Goal: Task Accomplishment & Management: Manage account settings

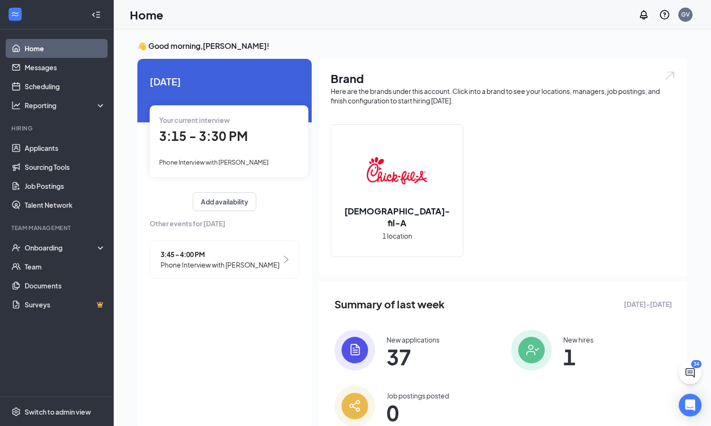
click at [410, 340] on div "New applications" at bounding box center [413, 339] width 53 height 9
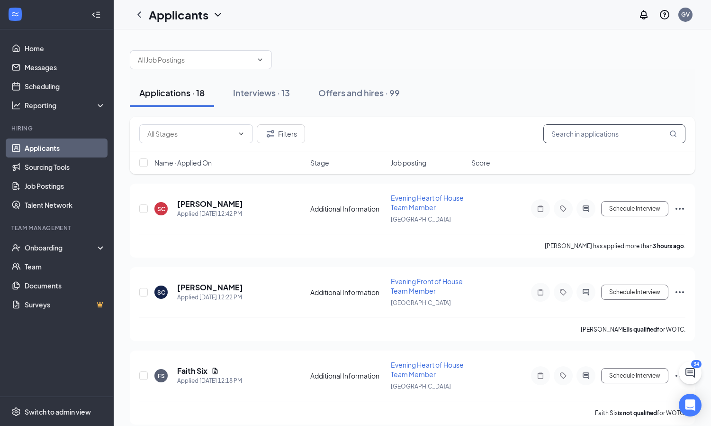
click at [610, 133] on input "text" at bounding box center [615, 133] width 142 height 19
type input "Eve"
click at [287, 95] on div "Interviews · 11 / 13" at bounding box center [284, 93] width 71 height 12
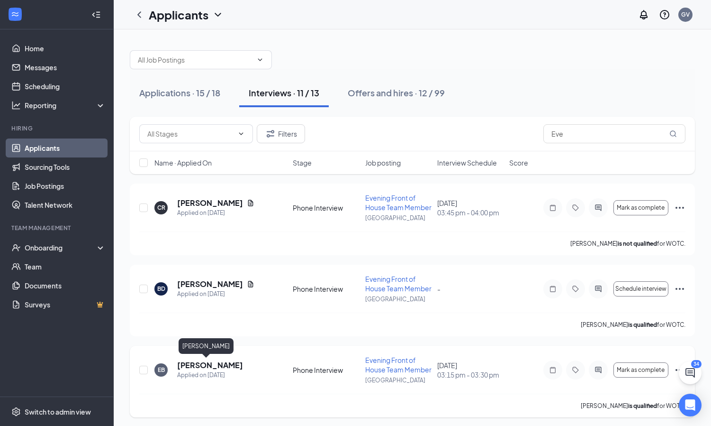
click at [202, 361] on h5 "[PERSON_NAME]" at bounding box center [210, 365] width 66 height 10
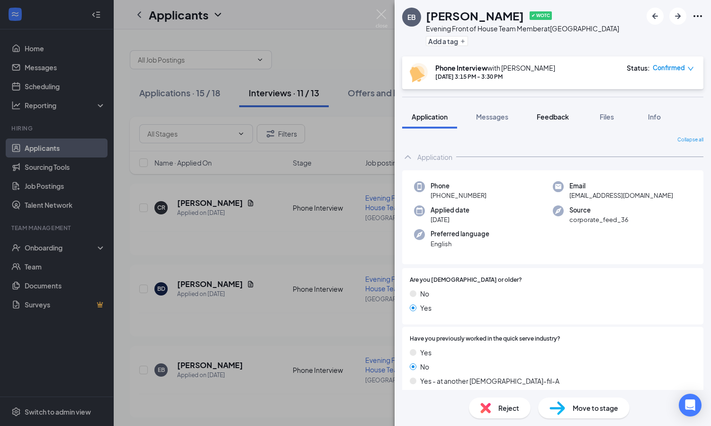
click at [547, 114] on span "Feedback" at bounding box center [553, 116] width 32 height 9
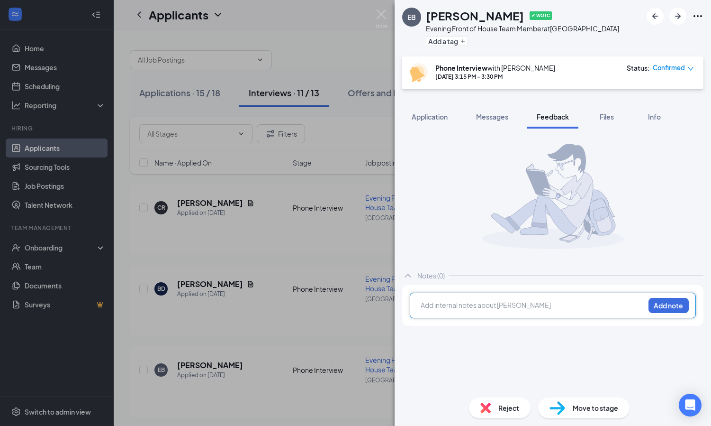
click at [466, 307] on div at bounding box center [532, 305] width 223 height 10
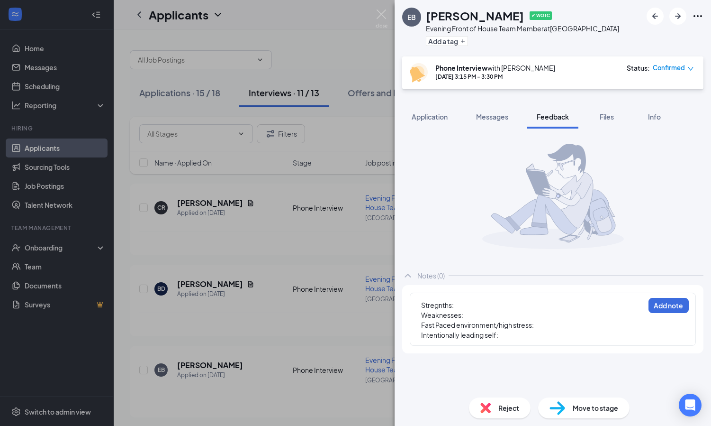
click at [517, 296] on div "Stregnths: Weaknesses: Fast Paced environment/high stress: Intentionally leadin…" at bounding box center [553, 318] width 286 height 53
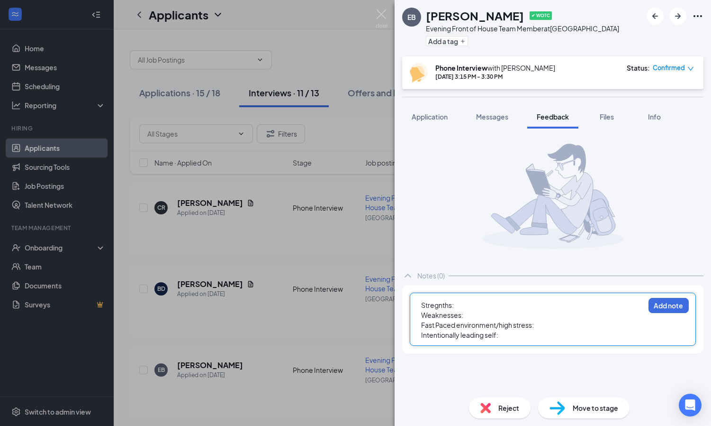
click at [499, 307] on div "Stregnths:" at bounding box center [532, 305] width 223 height 10
click at [471, 318] on div "Weaknesses:" at bounding box center [532, 315] width 223 height 10
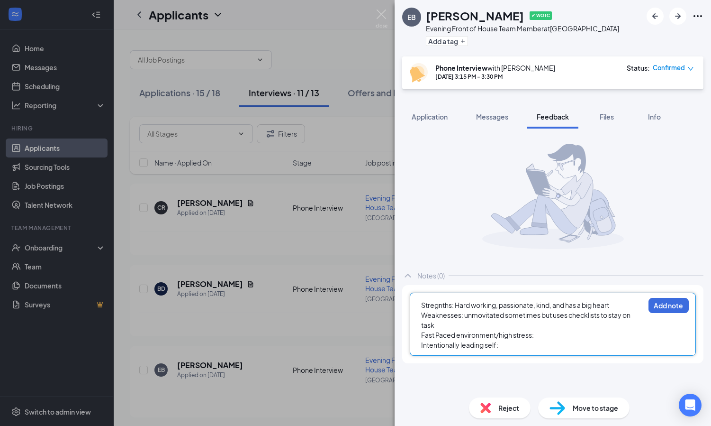
click at [508, 344] on div "Intentionally leading self:" at bounding box center [532, 345] width 223 height 10
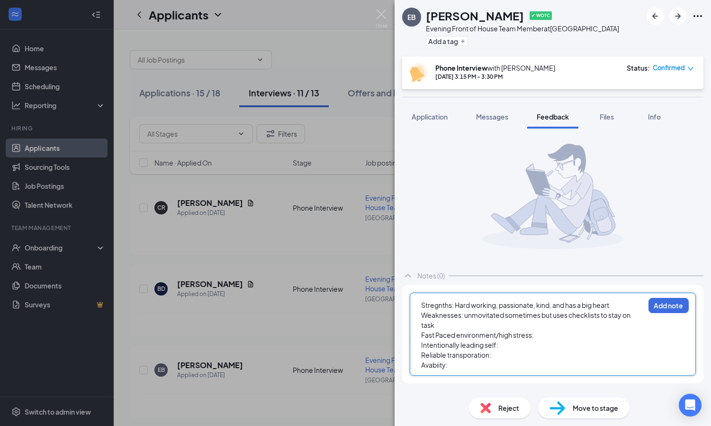
click at [540, 342] on div "Intentionally leading self:" at bounding box center [532, 345] width 223 height 10
click at [541, 338] on div "Fast Paced environment/high stress:" at bounding box center [532, 335] width 223 height 10
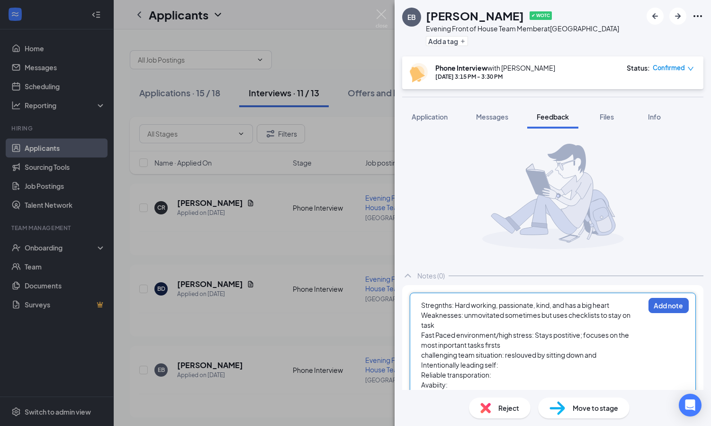
click at [537, 358] on span "challenging team situation: reslouved by sitting down and" at bounding box center [508, 354] width 175 height 9
click at [614, 354] on div "challenging team situation: resolved by sitting down and" at bounding box center [532, 355] width 223 height 10
click at [569, 375] on div "Intentionally leading self:" at bounding box center [532, 375] width 223 height 10
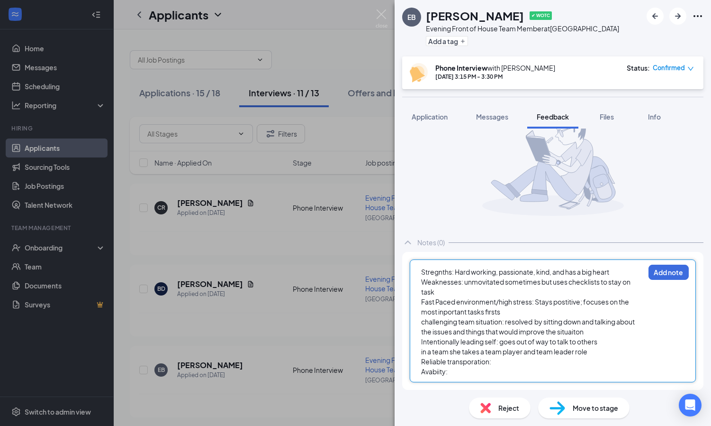
scroll to position [33, 0]
click at [500, 375] on div "Reliable transporation:" at bounding box center [532, 371] width 223 height 10
click at [458, 383] on div "Avabiity:" at bounding box center [532, 381] width 223 height 10
click at [525, 360] on div "Past coaches would say she" at bounding box center [532, 361] width 223 height 10
click at [476, 381] on div "Avabiity:" at bounding box center [532, 381] width 223 height 10
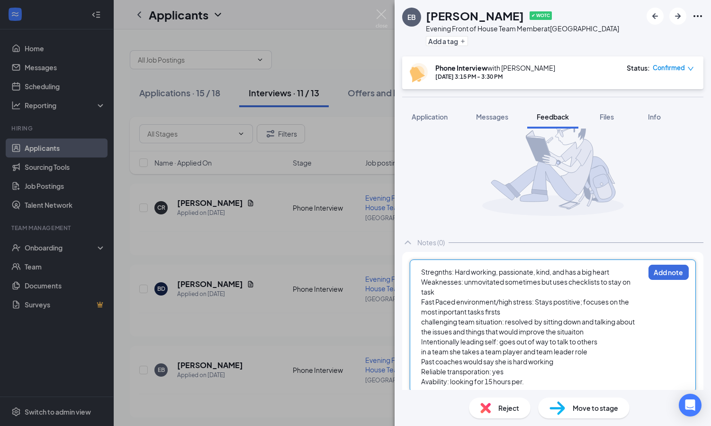
click at [447, 382] on span "Avability: looking for 15 hours per." at bounding box center [472, 381] width 103 height 9
click at [534, 383] on div "Avability: looking for 15 hours per." at bounding box center [532, 381] width 223 height 10
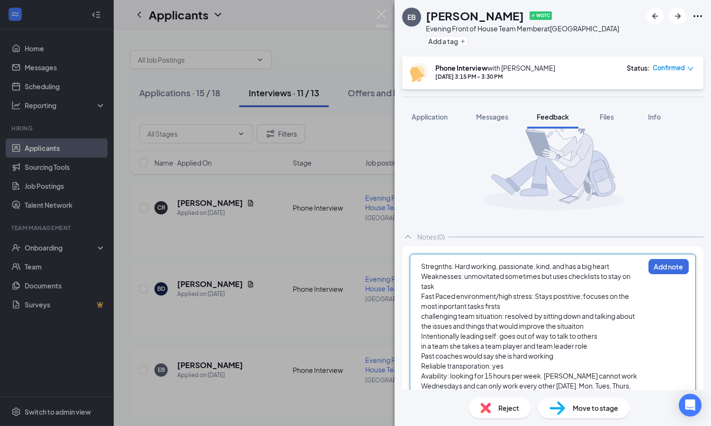
scroll to position [49, 0]
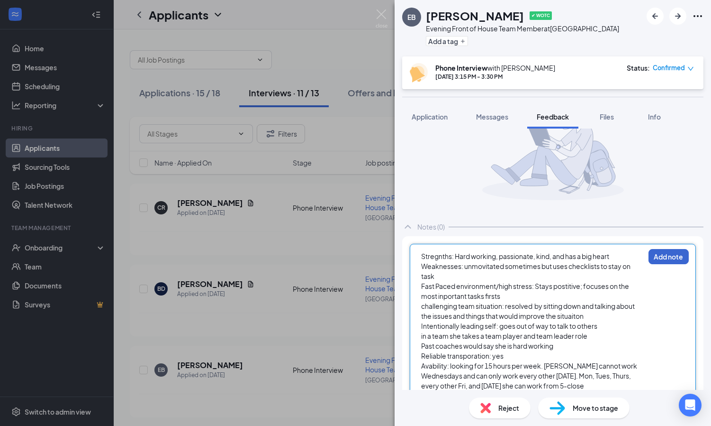
click at [668, 257] on button "Add note" at bounding box center [669, 256] width 40 height 15
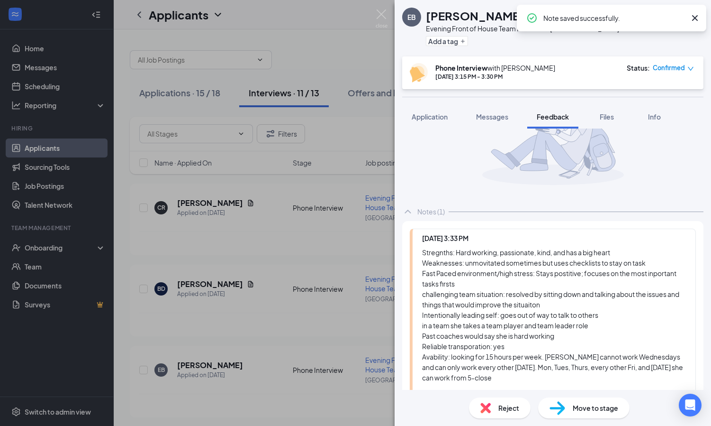
scroll to position [67, 0]
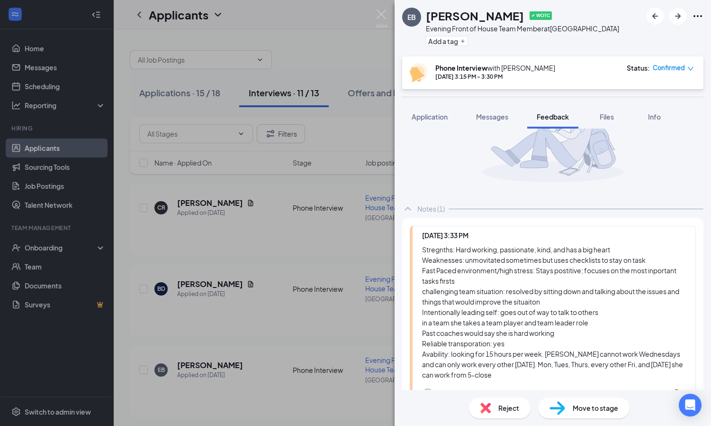
click at [555, 407] on img at bounding box center [558, 408] width 16 height 14
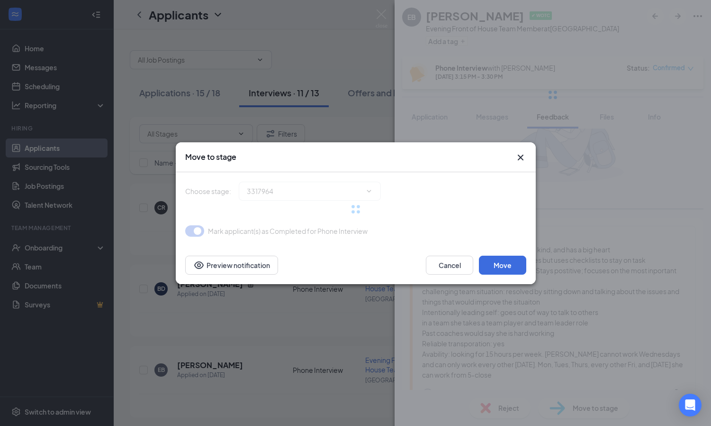
type input "Onsite Interview (next stage)"
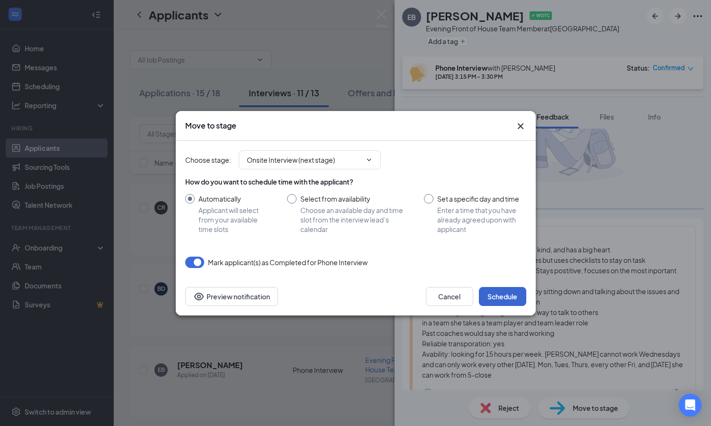
click at [483, 295] on button "Schedule" at bounding box center [502, 296] width 47 height 19
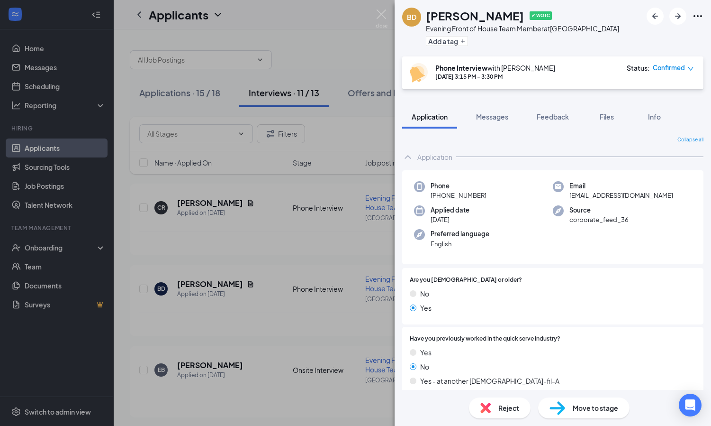
click at [343, 332] on div "BD [PERSON_NAME] ✔ WOTC Evening Front of House Team Member at [GEOGRAPHIC_DATA]…" at bounding box center [355, 213] width 711 height 426
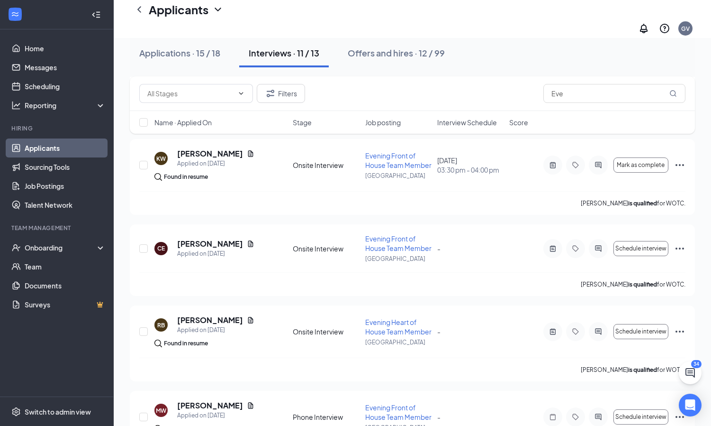
scroll to position [541, 0]
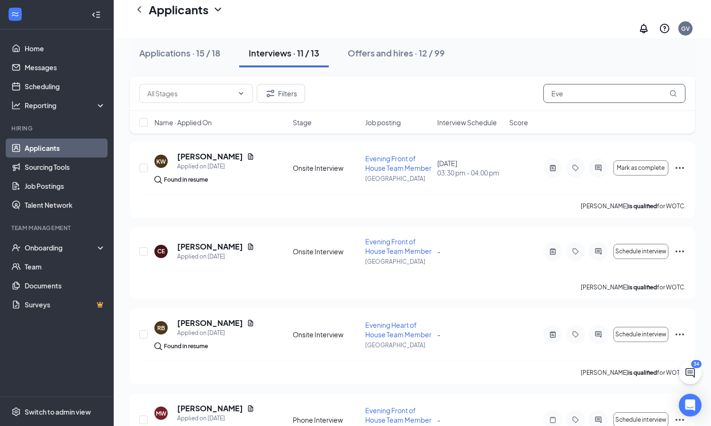
drag, startPoint x: 573, startPoint y: 91, endPoint x: 507, endPoint y: 93, distance: 66.4
click at [507, 93] on div "Filters Eve" at bounding box center [412, 93] width 547 height 19
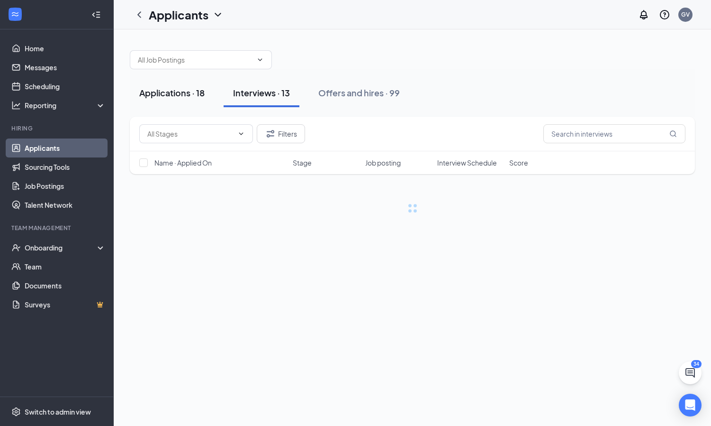
click at [189, 99] on button "Applications · 18" at bounding box center [172, 93] width 84 height 28
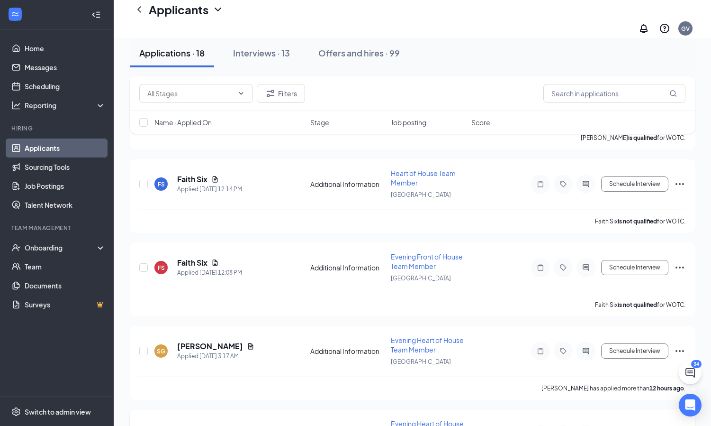
scroll to position [365, 0]
click at [196, 259] on h5 "Faith Six" at bounding box center [192, 264] width 30 height 10
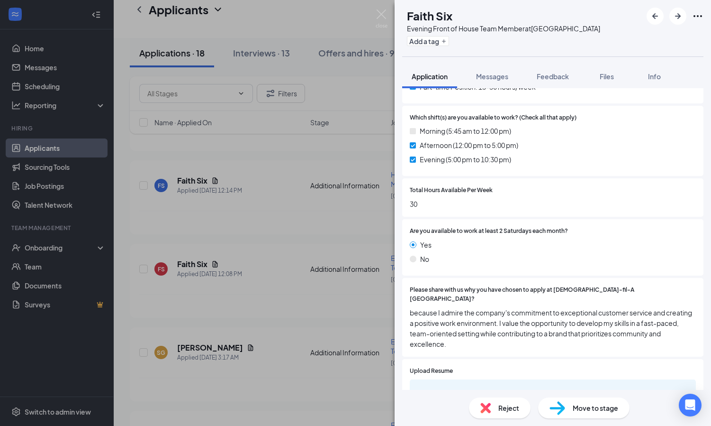
scroll to position [383, 0]
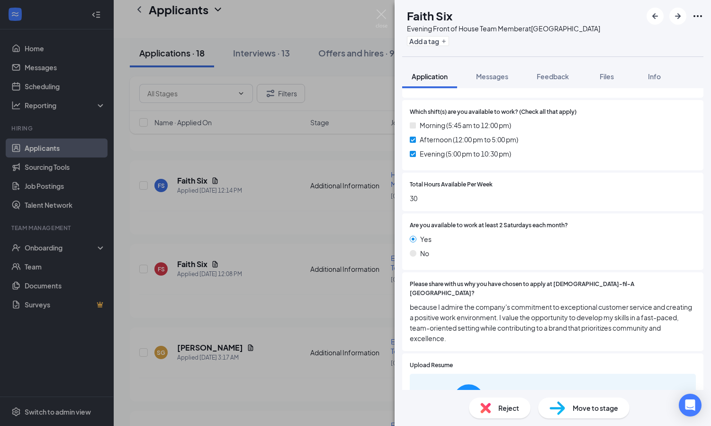
click at [447, 374] on div "c767e093e477606a0f910ecaaf049df0.pdf" at bounding box center [553, 420] width 286 height 92
click at [498, 415] on div "c767e093e477606a0f910ecaaf049df0.pdf" at bounding box center [533, 419] width 71 height 8
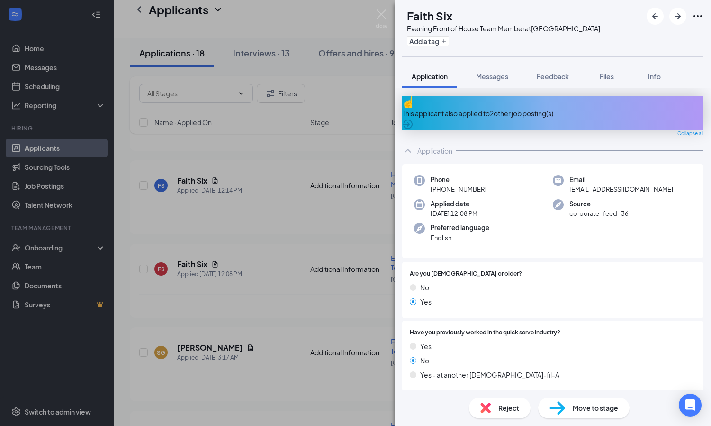
scroll to position [0, 0]
click at [497, 115] on div "This applicant also applied to 2 other job posting(s)" at bounding box center [552, 113] width 301 height 34
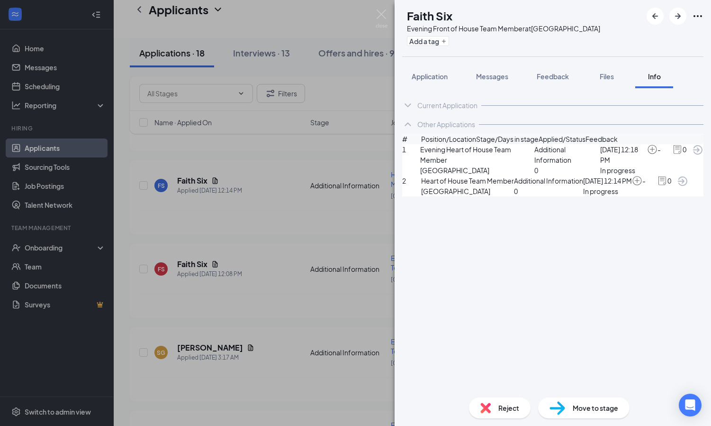
click at [552, 402] on img at bounding box center [558, 408] width 16 height 14
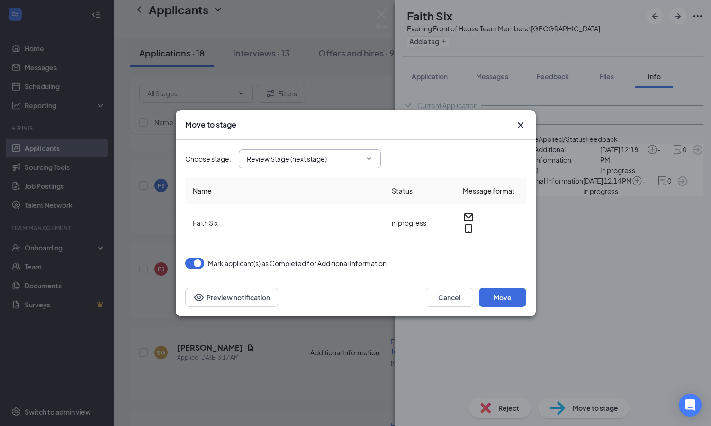
click at [359, 162] on input "Review Stage (next stage)" at bounding box center [304, 159] width 115 height 10
click at [298, 182] on div "Phone Interview" at bounding box center [272, 176] width 50 height 10
type input "Phone Interview"
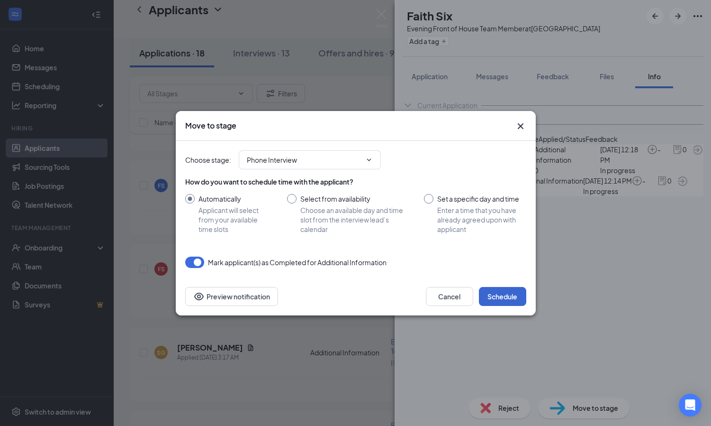
click at [493, 289] on button "Schedule" at bounding box center [502, 296] width 47 height 19
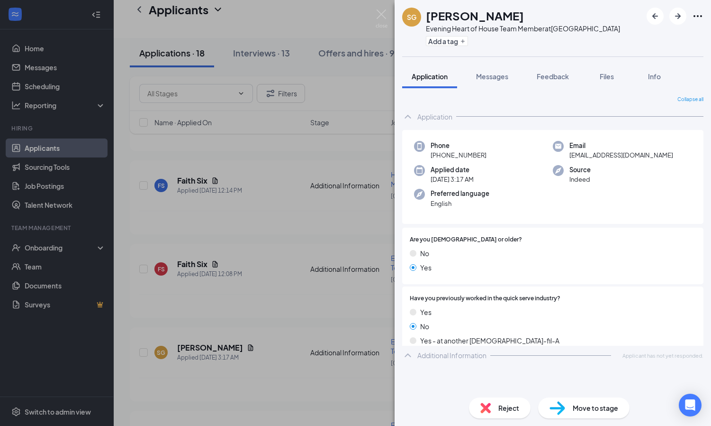
click at [238, 209] on div "SG [PERSON_NAME] Evening Heart of House Team Member at [GEOGRAPHIC_DATA] Add a …" at bounding box center [355, 213] width 711 height 426
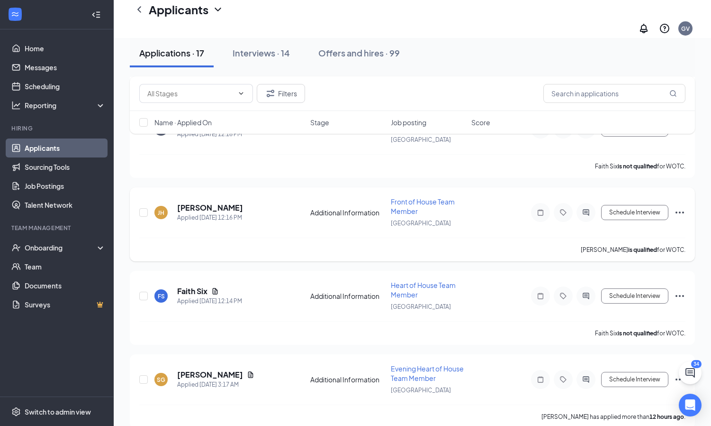
scroll to position [255, 0]
click at [223, 203] on h5 "[PERSON_NAME]" at bounding box center [210, 208] width 66 height 10
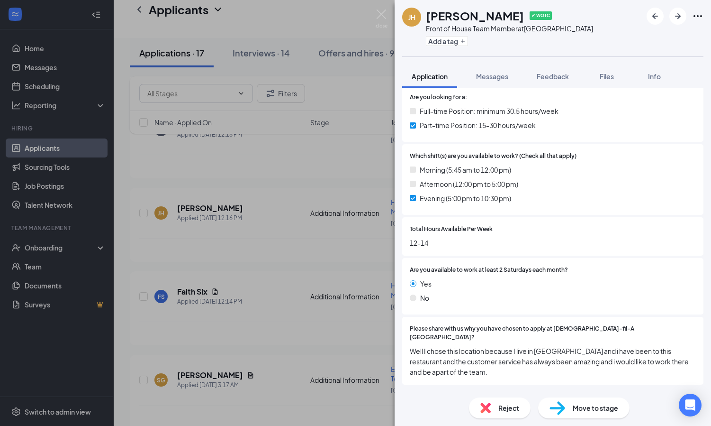
scroll to position [317, 0]
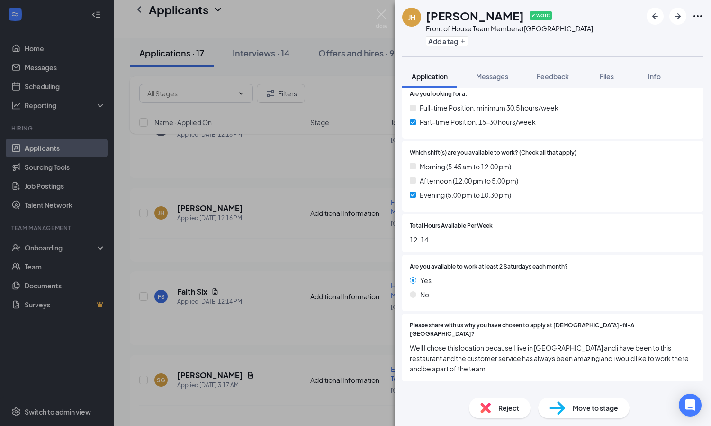
click at [501, 407] on span "Reject" at bounding box center [509, 407] width 21 height 10
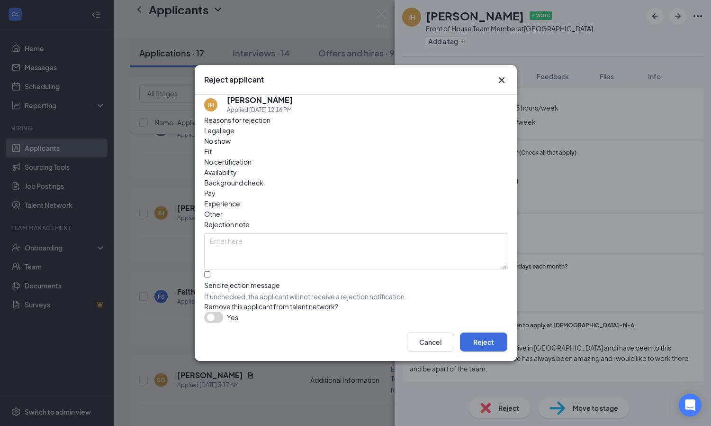
click at [237, 167] on span "Availability" at bounding box center [220, 172] width 33 height 10
click at [298, 280] on div "Send rejection message" at bounding box center [355, 284] width 303 height 9
click at [210, 271] on input "Send rejection message If unchecked, the applicant will not receive a rejection…" at bounding box center [207, 274] width 6 height 6
checkbox input "true"
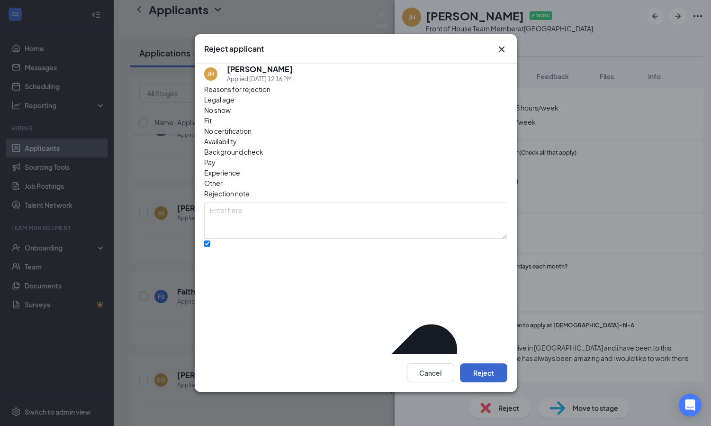
click at [481, 363] on button "Reject" at bounding box center [483, 372] width 47 height 19
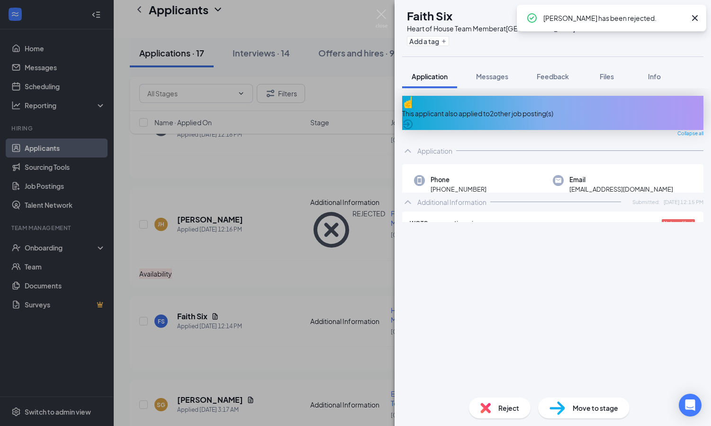
click at [302, 229] on div "FS Faith Six Heart of House Team Member at [GEOGRAPHIC_DATA] Add a tag Applicat…" at bounding box center [355, 213] width 711 height 426
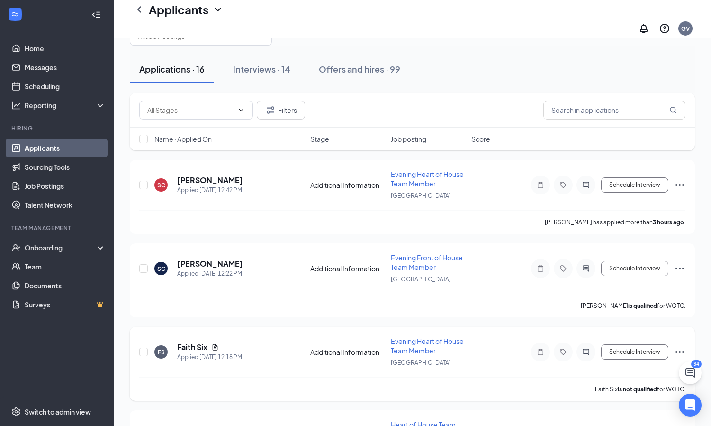
scroll to position [26, 0]
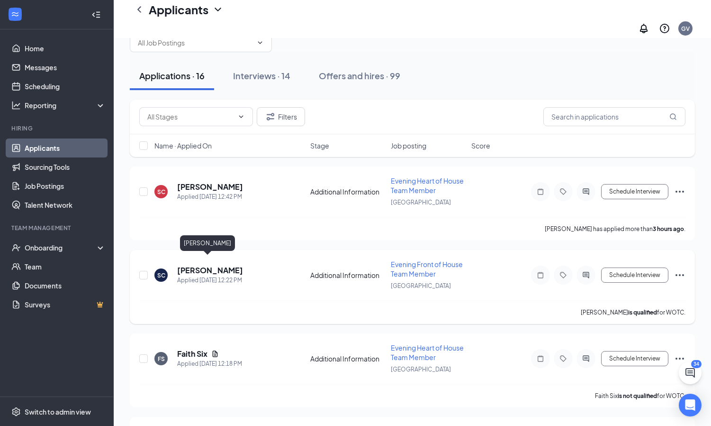
click at [217, 265] on h5 "[PERSON_NAME]" at bounding box center [210, 270] width 66 height 10
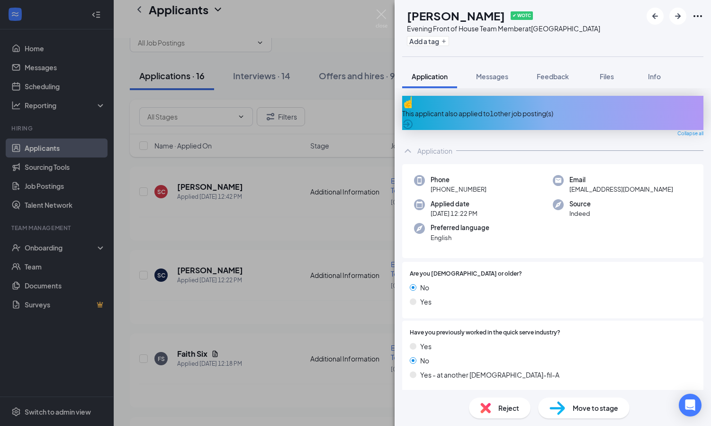
click at [540, 108] on div "This applicant also applied to 1 other job posting(s)" at bounding box center [552, 113] width 301 height 10
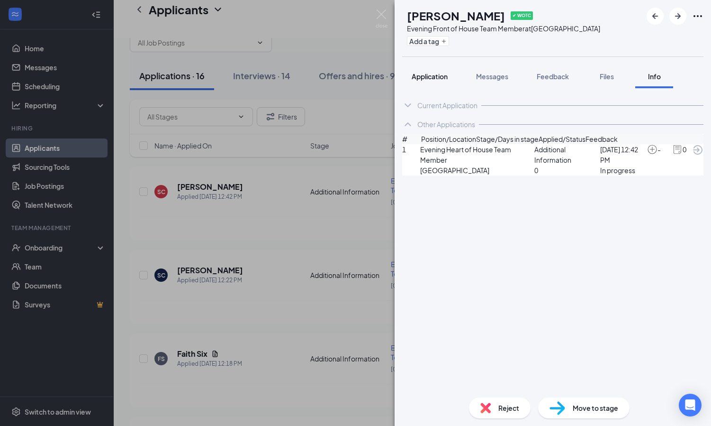
click at [431, 70] on button "Application" at bounding box center [429, 76] width 55 height 24
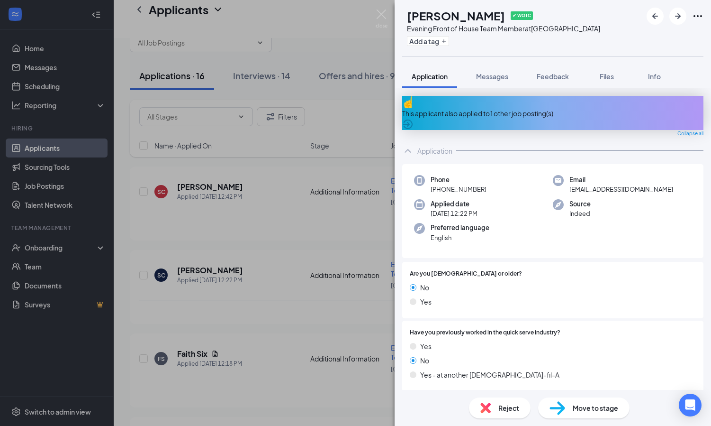
scroll to position [82, 0]
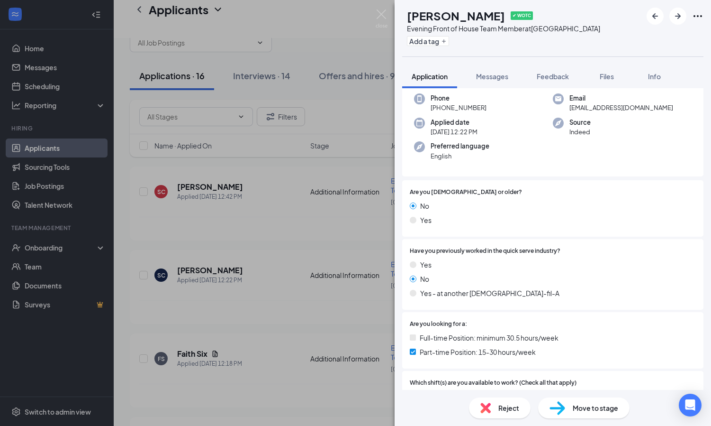
click at [506, 406] on span "Reject" at bounding box center [509, 407] width 21 height 10
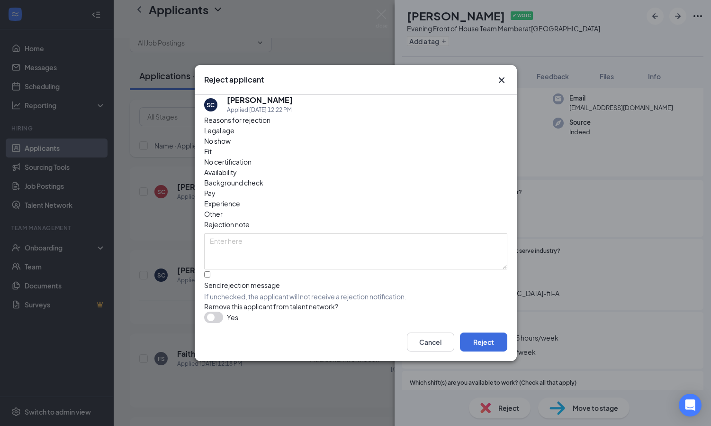
click at [233, 136] on span "Legal age" at bounding box center [219, 130] width 30 height 10
click at [246, 280] on div "Send rejection message" at bounding box center [355, 284] width 303 height 9
click at [210, 271] on input "Send rejection message If unchecked, the applicant will not receive a rejection…" at bounding box center [207, 274] width 6 height 6
checkbox input "true"
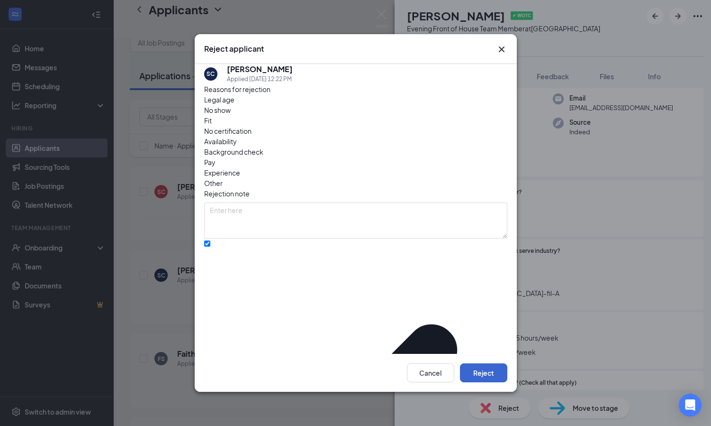
click at [482, 369] on button "Reject" at bounding box center [483, 372] width 47 height 19
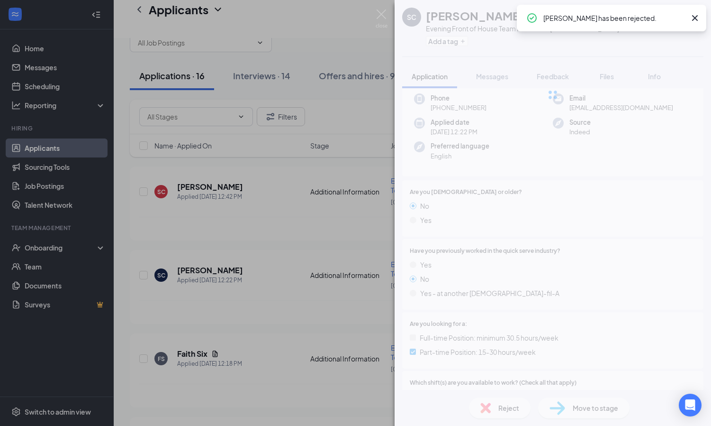
click at [309, 315] on div "SC [PERSON_NAME] ✔ WOTC Evening Front of House Team Member at [GEOGRAPHIC_DATA]…" at bounding box center [355, 213] width 711 height 426
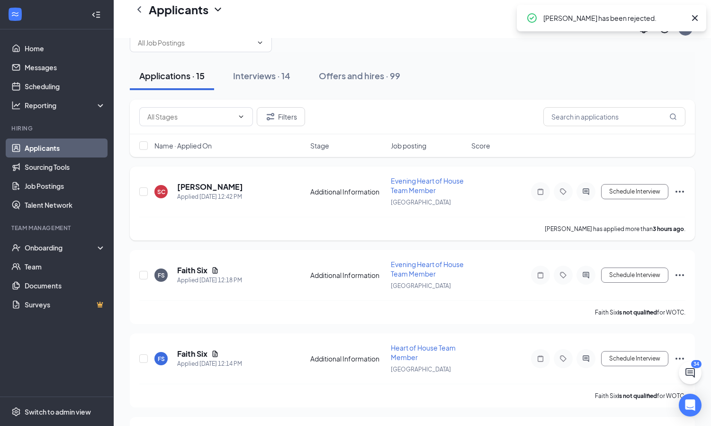
click at [193, 182] on h5 "[PERSON_NAME]" at bounding box center [210, 187] width 66 height 10
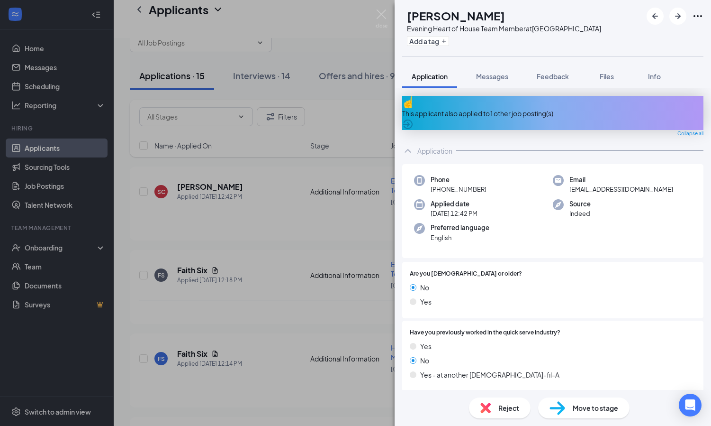
click at [497, 412] on div "Reject" at bounding box center [500, 407] width 62 height 21
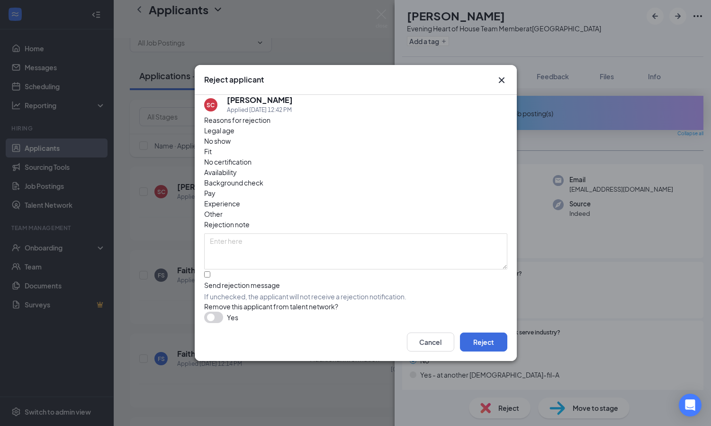
click at [235, 136] on span "Legal age" at bounding box center [219, 130] width 30 height 10
click at [241, 280] on div "Send rejection message" at bounding box center [355, 284] width 303 height 9
click at [210, 271] on input "Send rejection message If unchecked, the applicant will not receive a rejection…" at bounding box center [207, 274] width 6 height 6
checkbox input "true"
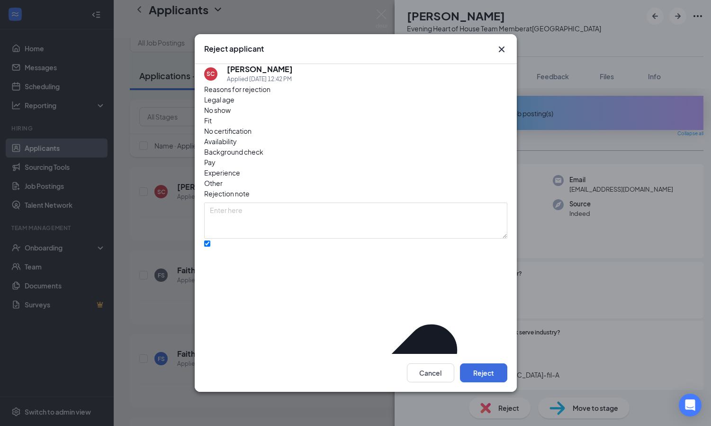
click at [497, 383] on div "Cancel Reject" at bounding box center [356, 373] width 322 height 38
click at [491, 376] on button "Reject" at bounding box center [483, 372] width 47 height 19
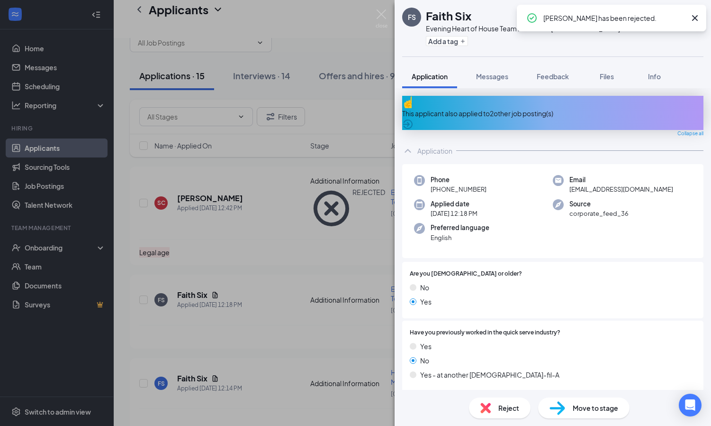
click at [301, 293] on div "FS Faith Six Evening Heart of House Team Member at [GEOGRAPHIC_DATA] Add a tag …" at bounding box center [355, 213] width 711 height 426
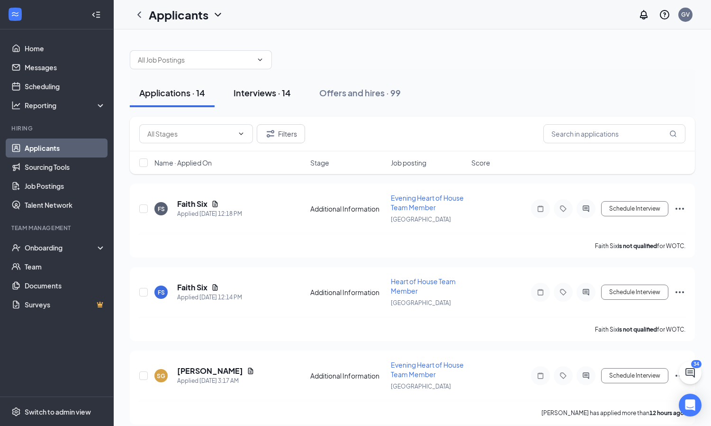
click at [277, 100] on button "Interviews · 14" at bounding box center [262, 93] width 76 height 28
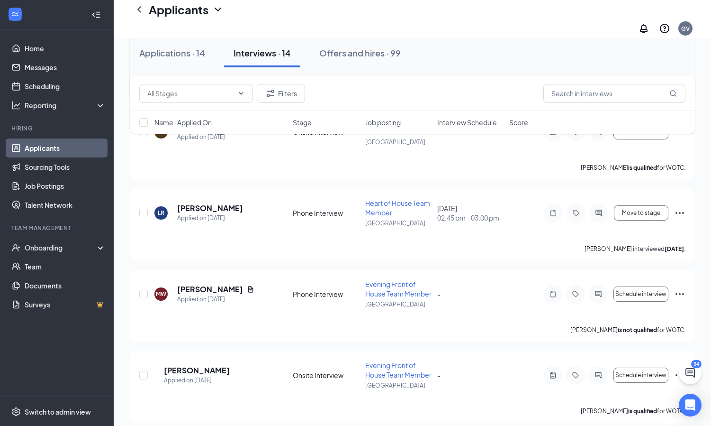
scroll to position [894, 0]
click at [232, 284] on h5 "[PERSON_NAME]" at bounding box center [210, 289] width 66 height 10
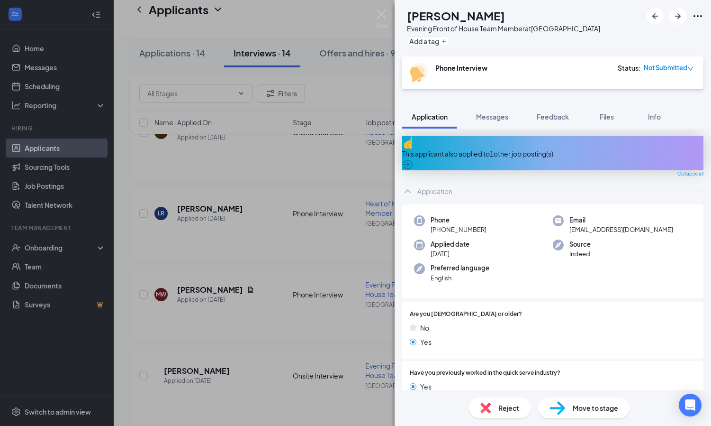
click at [489, 417] on div "Reject" at bounding box center [500, 407] width 62 height 21
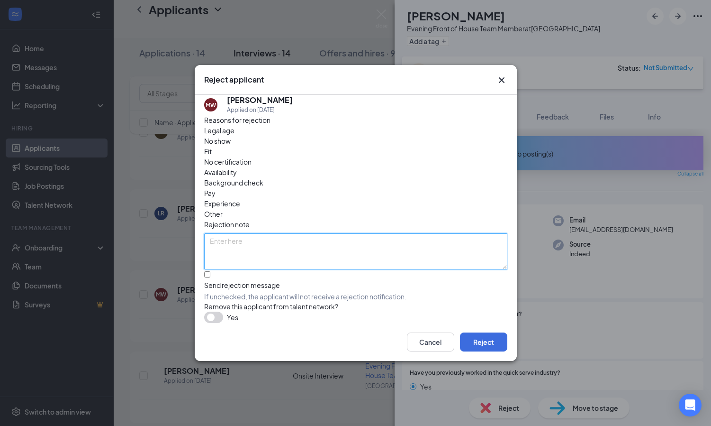
click at [331, 233] on textarea at bounding box center [355, 251] width 303 height 36
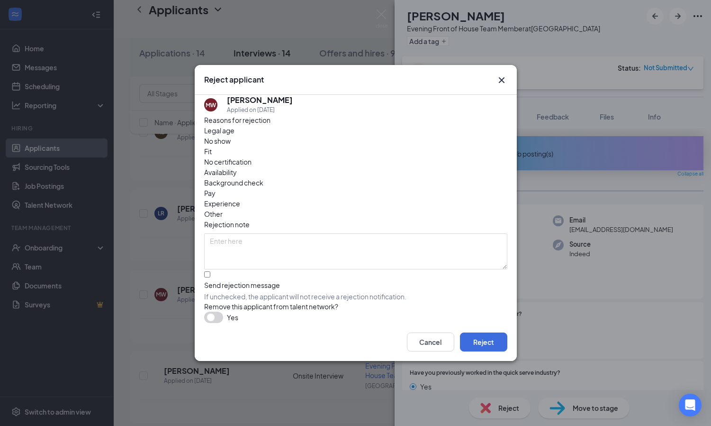
click at [513, 222] on div "[PERSON_NAME] [PERSON_NAME] Applied on [DATE] Reasons for rejection Legal age N…" at bounding box center [356, 209] width 322 height 228
click at [500, 85] on div "Reject applicant" at bounding box center [356, 80] width 322 height 30
click at [500, 79] on icon "Cross" at bounding box center [501, 79] width 11 height 11
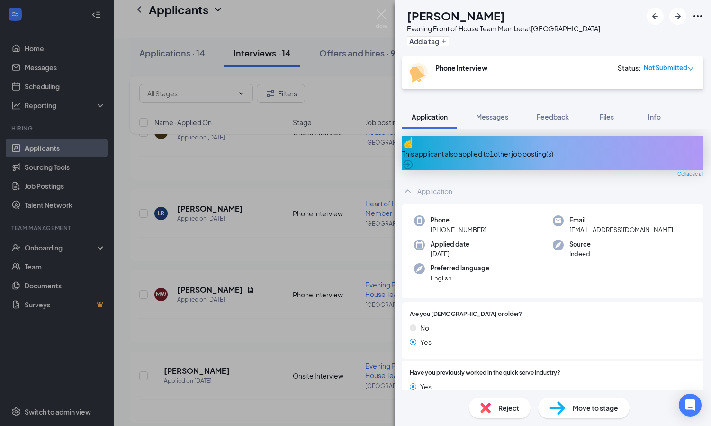
click at [563, 130] on div "This applicant also applied to 1 other job posting(s) Collapse all Application …" at bounding box center [553, 258] width 317 height 261
click at [557, 123] on button "Feedback" at bounding box center [553, 117] width 51 height 24
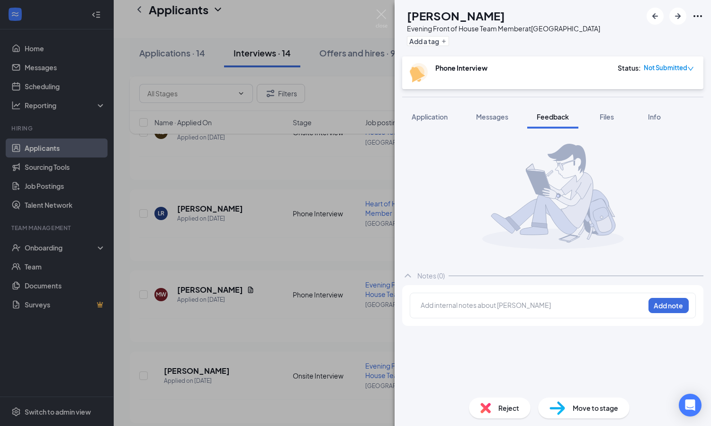
click at [466, 310] on div at bounding box center [532, 306] width 223 height 12
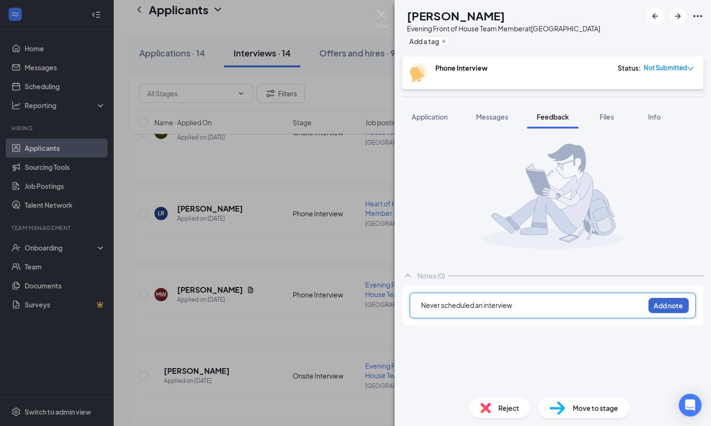
click at [668, 309] on button "Add note" at bounding box center [669, 305] width 40 height 15
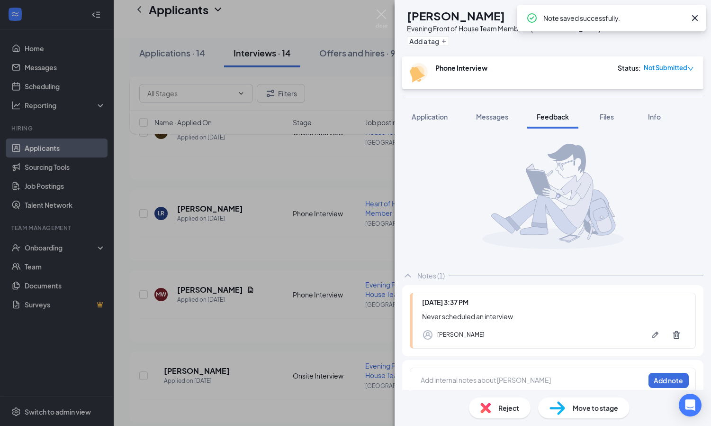
click at [512, 411] on span "Reject" at bounding box center [509, 407] width 21 height 10
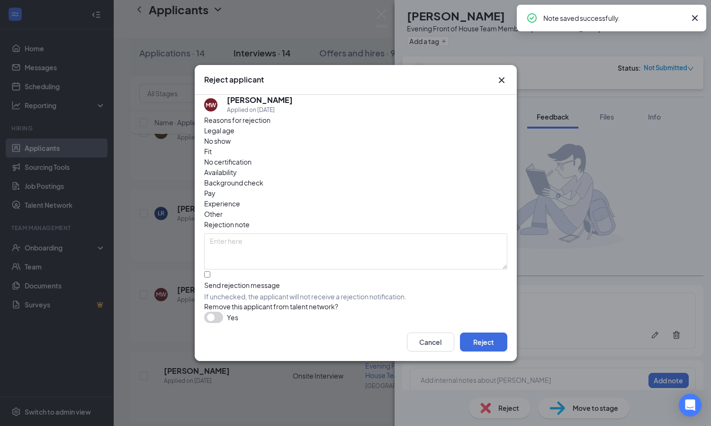
click at [223, 209] on span "Other" at bounding box center [213, 214] width 18 height 10
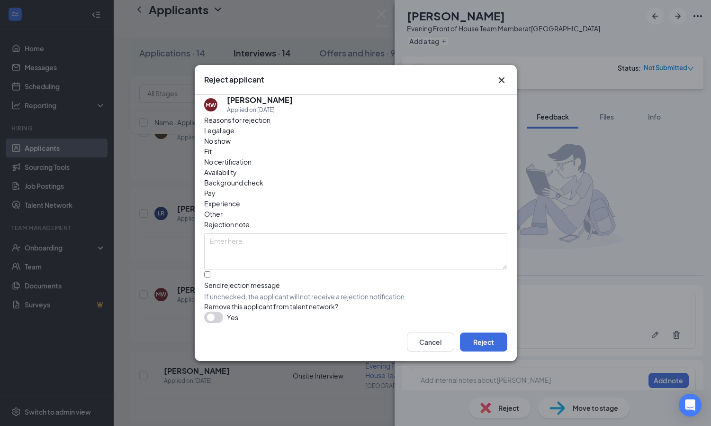
click at [283, 280] on div "Send rejection message" at bounding box center [355, 284] width 303 height 9
click at [210, 271] on input "Send rejection message If unchecked, the applicant will not receive a rejection…" at bounding box center [207, 274] width 6 height 6
checkbox input "true"
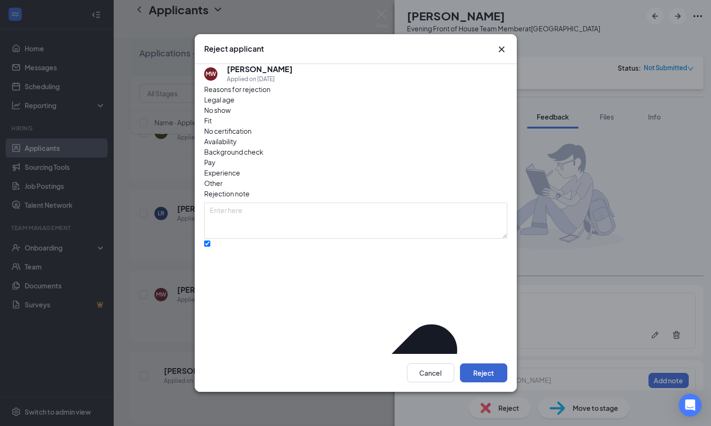
click at [487, 365] on button "Reject" at bounding box center [483, 372] width 47 height 19
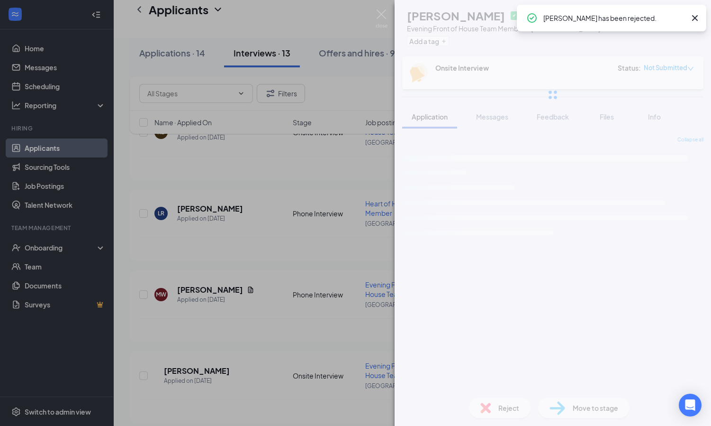
scroll to position [813, 0]
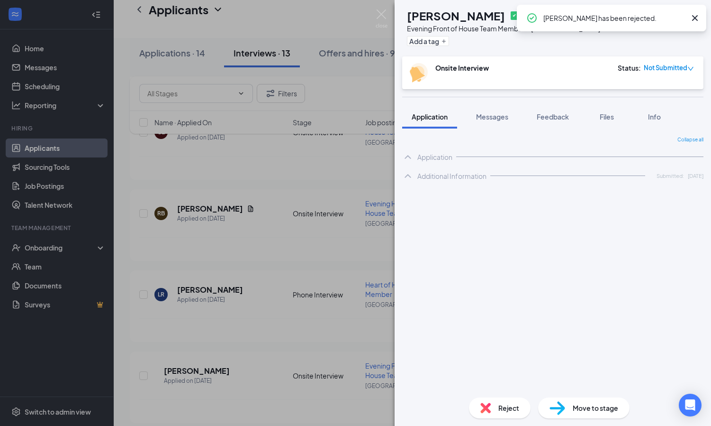
click at [331, 238] on div "[PERSON_NAME] ✔ WOTC Evening Front of House Team Member at [GEOGRAPHIC_DATA] Ad…" at bounding box center [355, 213] width 711 height 426
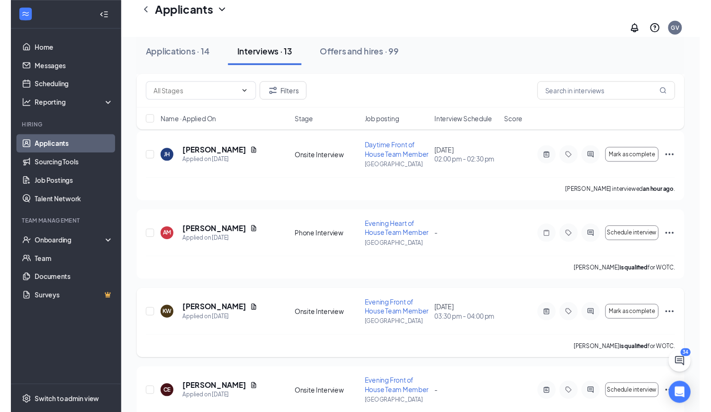
scroll to position [539, 0]
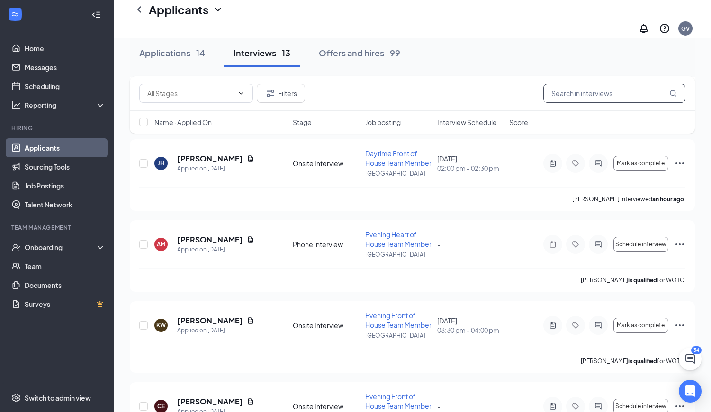
click at [592, 97] on input "text" at bounding box center [615, 93] width 142 height 19
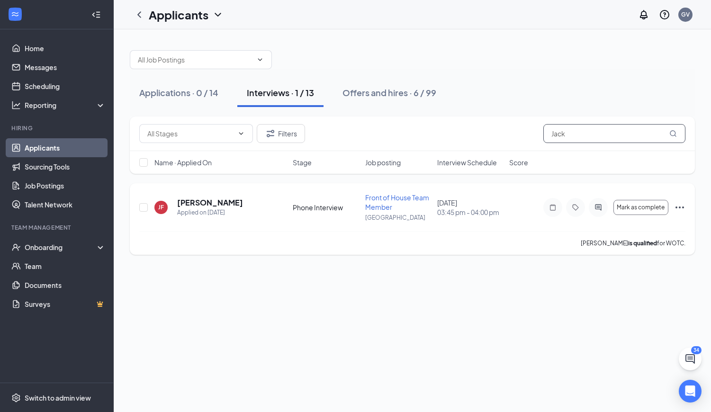
type input "Jack"
click at [190, 203] on h5 "[PERSON_NAME]" at bounding box center [210, 203] width 66 height 10
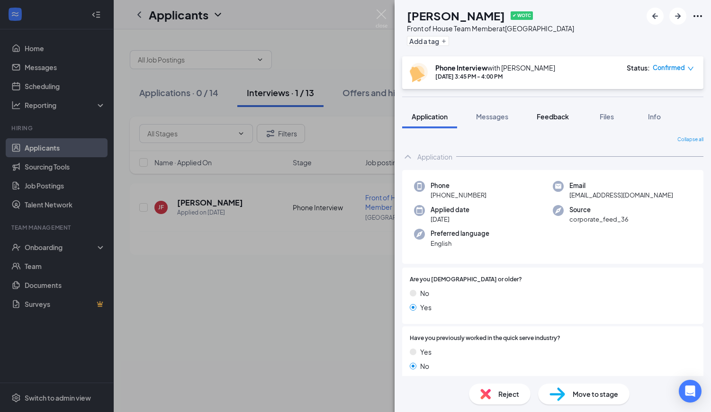
click at [547, 121] on div "Feedback" at bounding box center [553, 116] width 32 height 9
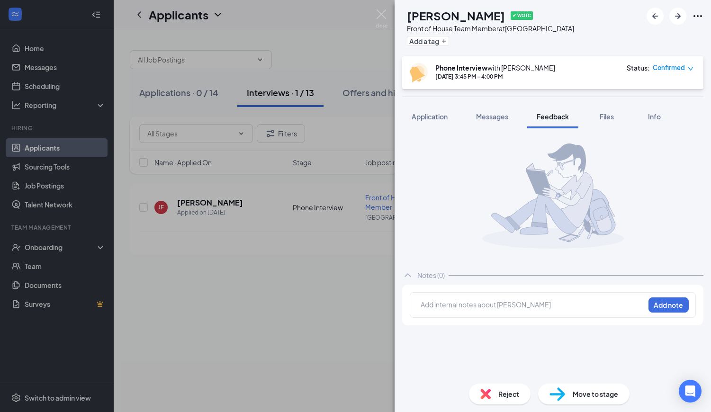
click at [437, 310] on div at bounding box center [532, 306] width 223 height 12
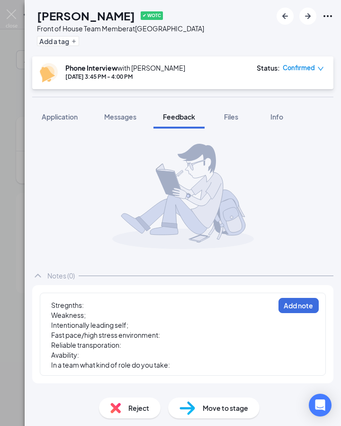
click at [74, 298] on div "Stregnths: Weakness; Intentionally leading self; Fast pace/high stress environm…" at bounding box center [183, 333] width 286 height 83
click at [49, 298] on div "Stregnths: Weakness; Intentionally leading self; Fast pace/high stress environm…" at bounding box center [183, 333] width 286 height 83
click at [87, 300] on div "Stregnths:" at bounding box center [162, 305] width 223 height 10
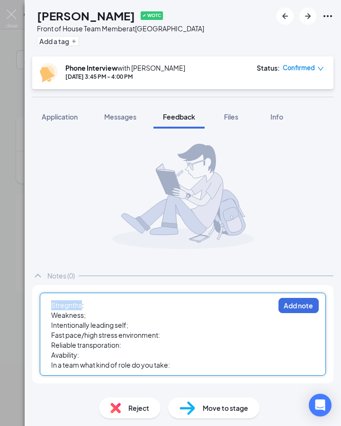
click at [87, 300] on div "Stregnths:" at bounding box center [162, 305] width 223 height 10
click at [64, 300] on div "Stregnths: Weakness; Intentionally leading self; Fast pace/high stress environm…" at bounding box center [163, 335] width 224 height 71
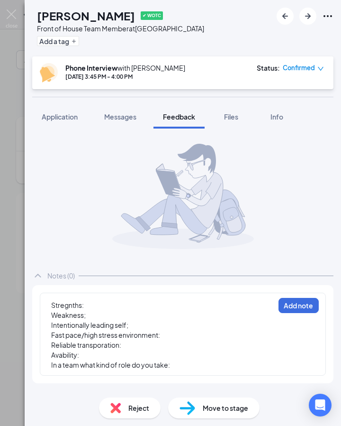
click at [59, 298] on div "Stregnths: Weakness; Intentionally leading self; Fast pace/high stress environm…" at bounding box center [183, 333] width 286 height 83
click at [89, 300] on div "Stregnths:" at bounding box center [162, 305] width 223 height 10
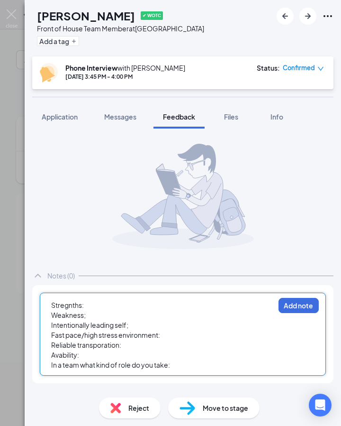
click at [90, 301] on div "Stregnths:" at bounding box center [162, 305] width 223 height 10
click at [71, 301] on span "Stregnths:" at bounding box center [67, 305] width 33 height 9
click at [52, 303] on span "Stregnths:" at bounding box center [67, 305] width 33 height 9
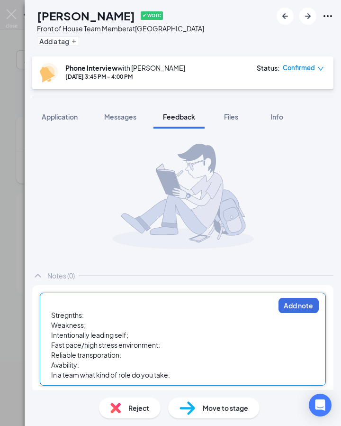
click at [45, 299] on div "Stregnths: Weakness; Intentionally leading self; Fast pace/high stress environm…" at bounding box center [183, 338] width 286 height 93
click at [59, 304] on div at bounding box center [162, 305] width 223 height 10
click at [92, 318] on div "Stregnths:" at bounding box center [162, 315] width 223 height 10
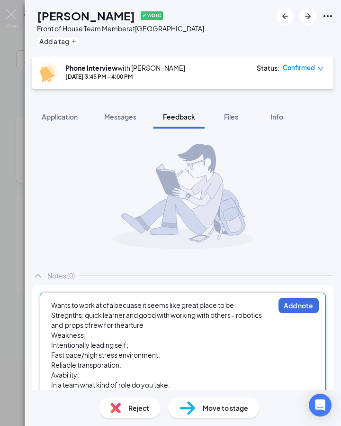
click at [89, 326] on span "Stregnths: quick learner and good with working with others - robotics and props…" at bounding box center [157, 319] width 212 height 18
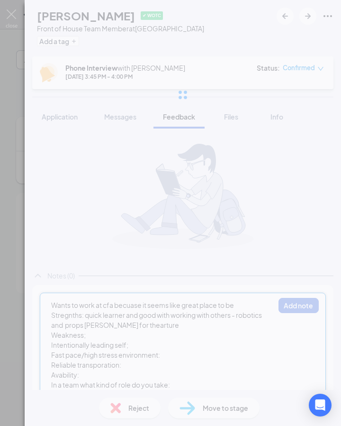
click at [100, 325] on span "Stregnths: quick learner and good with working with others - robotics and props…" at bounding box center [157, 319] width 212 height 18
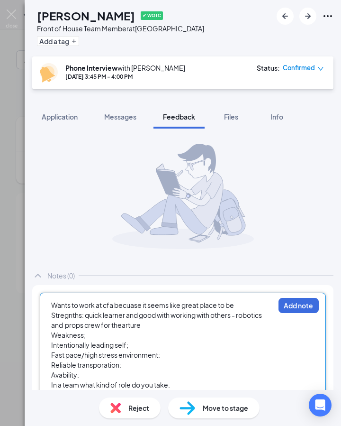
click at [147, 325] on div "Stregnths: quick learner and good with working with others - robotics and props…" at bounding box center [162, 320] width 223 height 20
click at [95, 338] on div "Weakness;" at bounding box center [162, 335] width 223 height 10
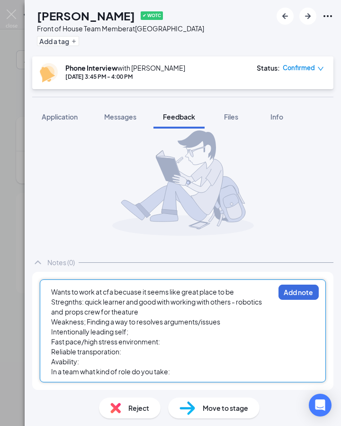
scroll to position [13, 0]
click at [142, 309] on div "Stregnths: quick learner and good with working with others - robotics and props…" at bounding box center [162, 307] width 223 height 20
click at [181, 372] on div "In a team what kind of role do you take:" at bounding box center [162, 371] width 223 height 10
click at [175, 342] on div "Fast pace/high stress environment:" at bounding box center [162, 342] width 223 height 10
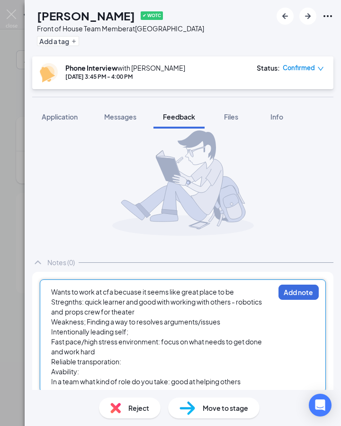
click at [137, 331] on div "Intentionally leading self;" at bounding box center [162, 332] width 223 height 10
click at [177, 349] on div "Fast pace/high stress environment: focus on what needs to get done and work hard" at bounding box center [162, 347] width 223 height 20
click at [182, 334] on div "Intentionally leading self:" at bounding box center [162, 332] width 223 height 10
click at [202, 334] on span "Intentionally leading self: spend time with family, friends, and drawling" at bounding box center [158, 331] width 214 height 9
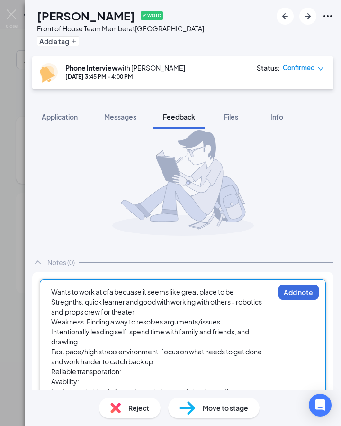
click at [252, 334] on div "Intentionally leading self: spend time with family and friends, and drawling" at bounding box center [162, 337] width 223 height 20
click at [268, 340] on div "Intentionally leading self: spend time with family and friends and like drawling" at bounding box center [162, 337] width 223 height 20
click at [263, 333] on div "Intentionally leading self: spend time with family and friends and like drawling" at bounding box center [162, 337] width 223 height 20
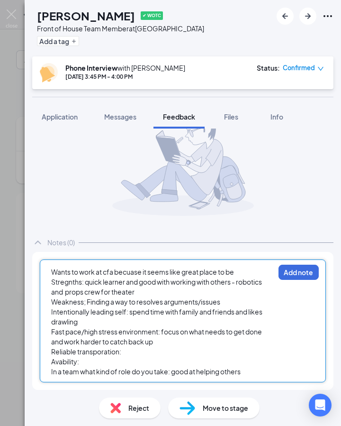
scroll to position [33, 0]
click at [136, 352] on div "Reliable transporation:" at bounding box center [162, 351] width 223 height 10
click at [82, 363] on div "Avability:" at bounding box center [162, 361] width 223 height 10
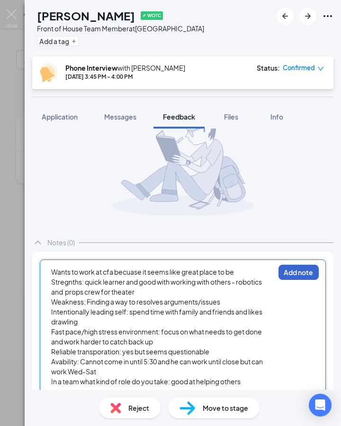
click at [302, 275] on button "Add note" at bounding box center [299, 271] width 40 height 15
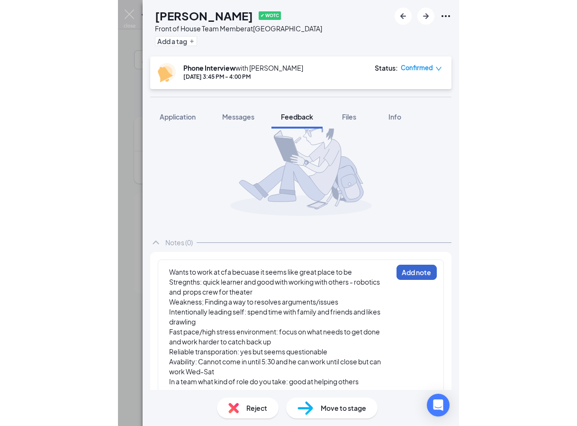
scroll to position [23, 0]
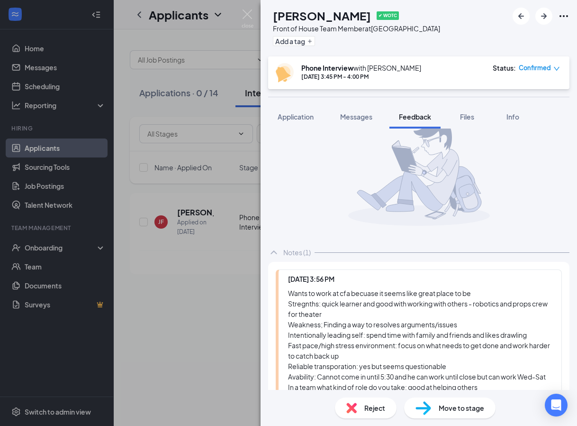
click at [450, 408] on span "Move to stage" at bounding box center [462, 407] width 46 height 10
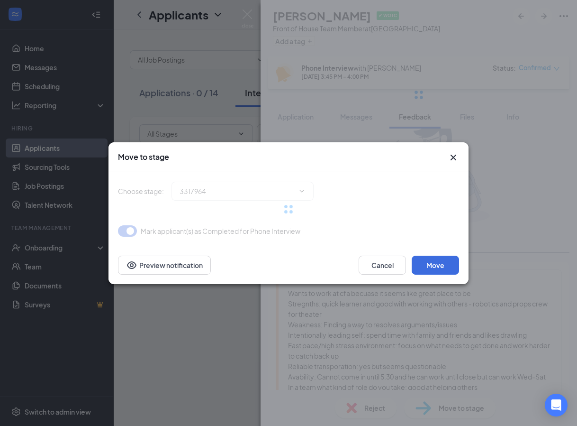
type input "Onsite Interview (next stage)"
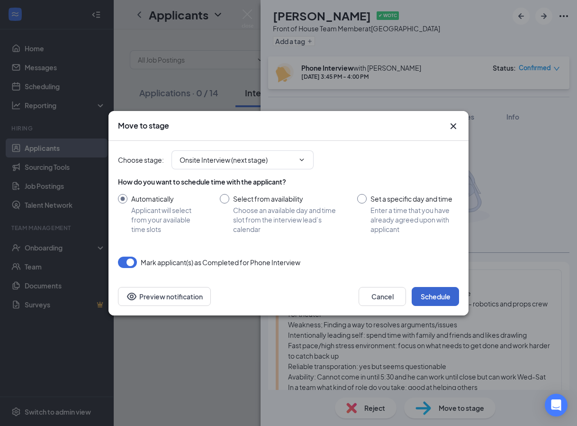
click at [424, 297] on button "Schedule" at bounding box center [435, 296] width 47 height 19
